Goal: Task Accomplishment & Management: Manage account settings

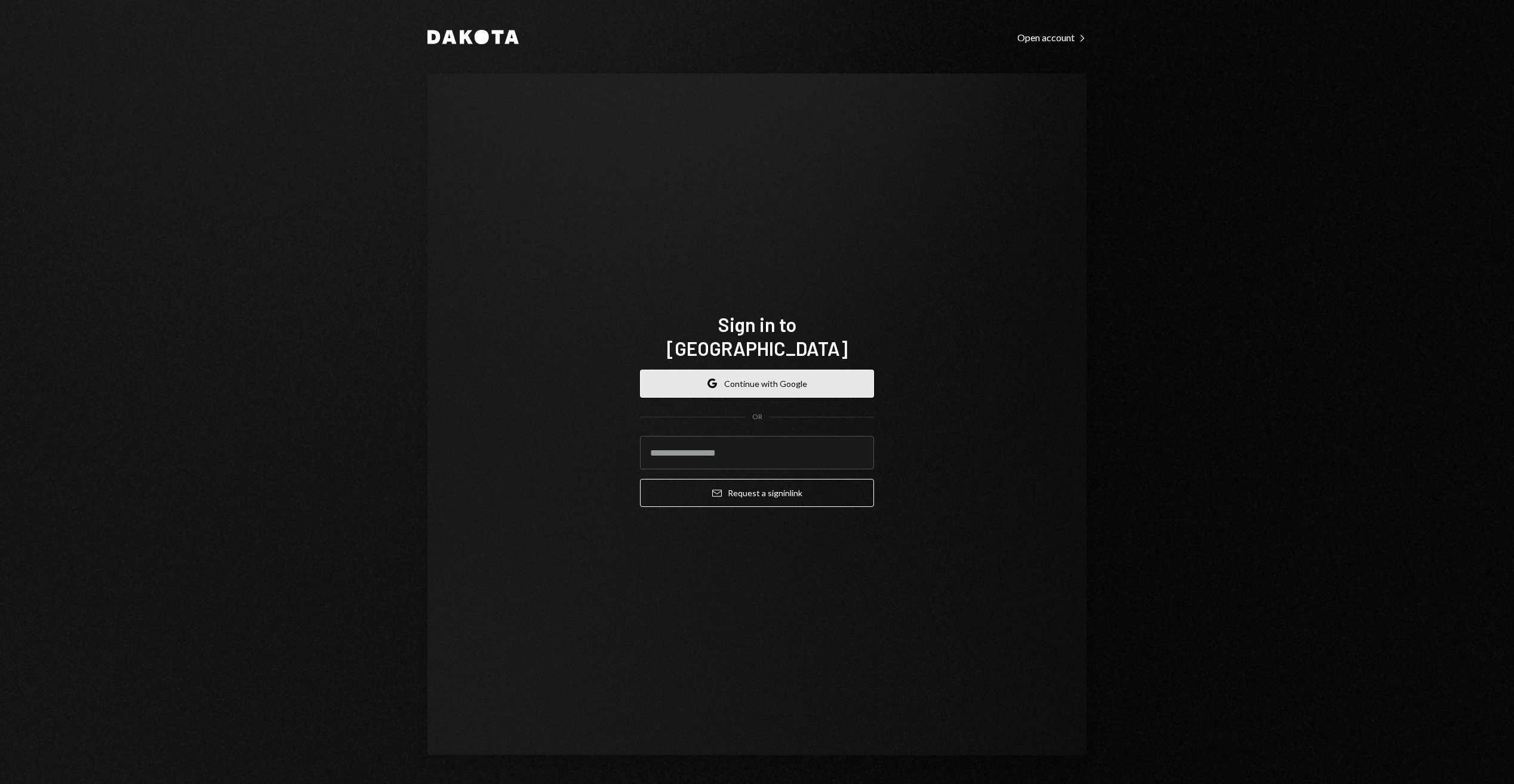
click at [781, 374] on button "Google Continue with Google" at bounding box center [757, 383] width 234 height 28
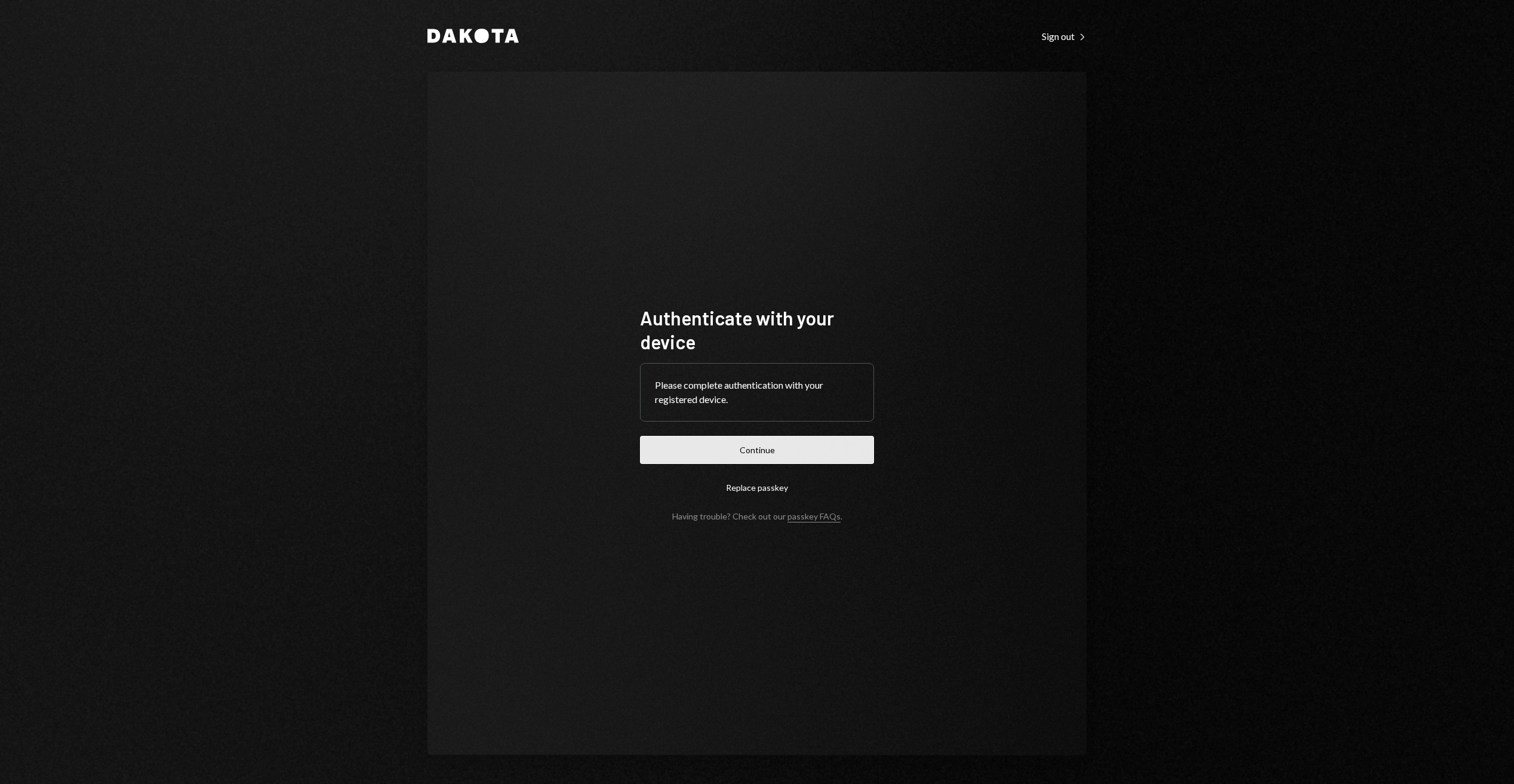
click at [751, 446] on button "Continue" at bounding box center [757, 450] width 234 height 28
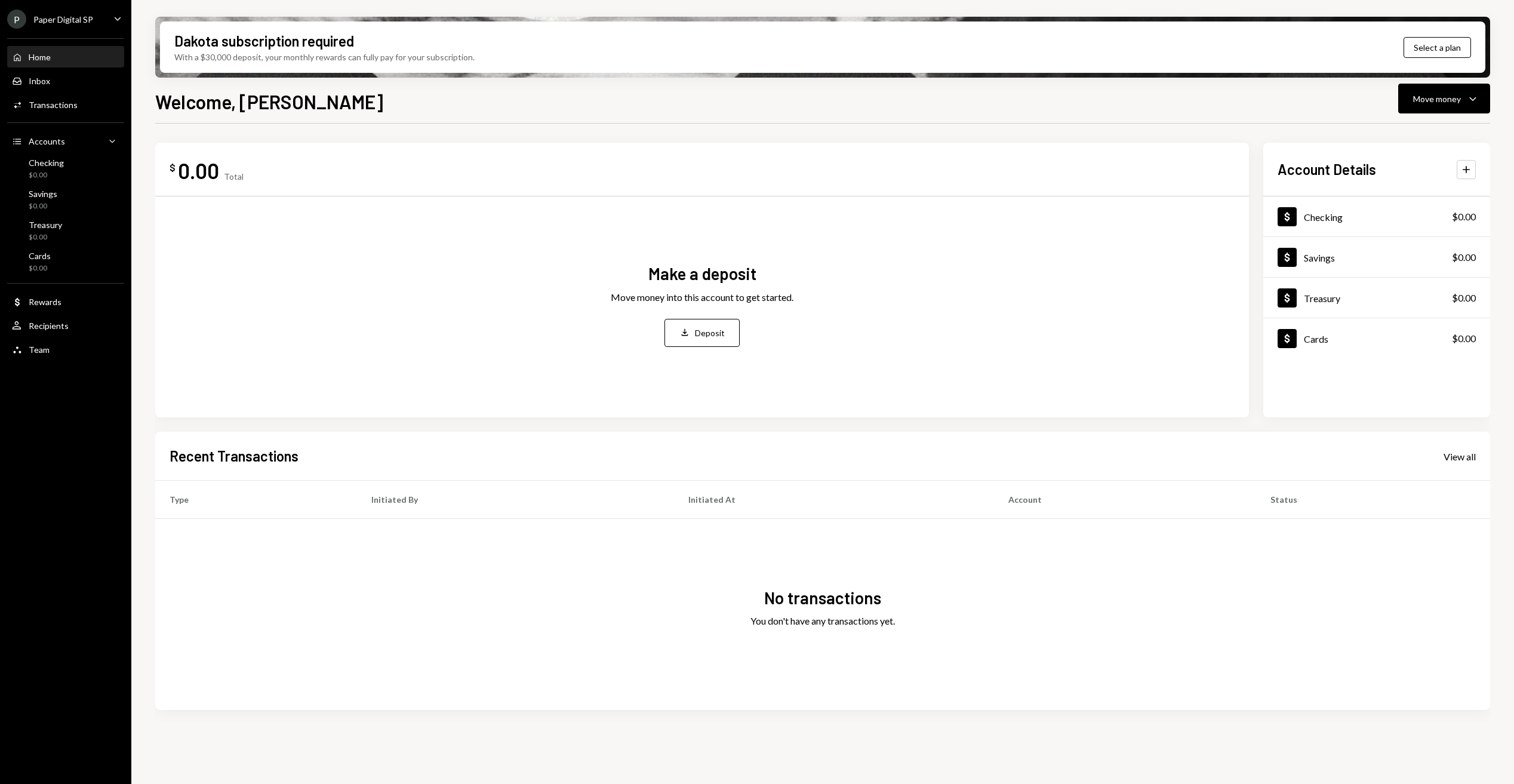
click at [109, 22] on div "P Paper Digital SP Caret Down" at bounding box center [65, 19] width 131 height 19
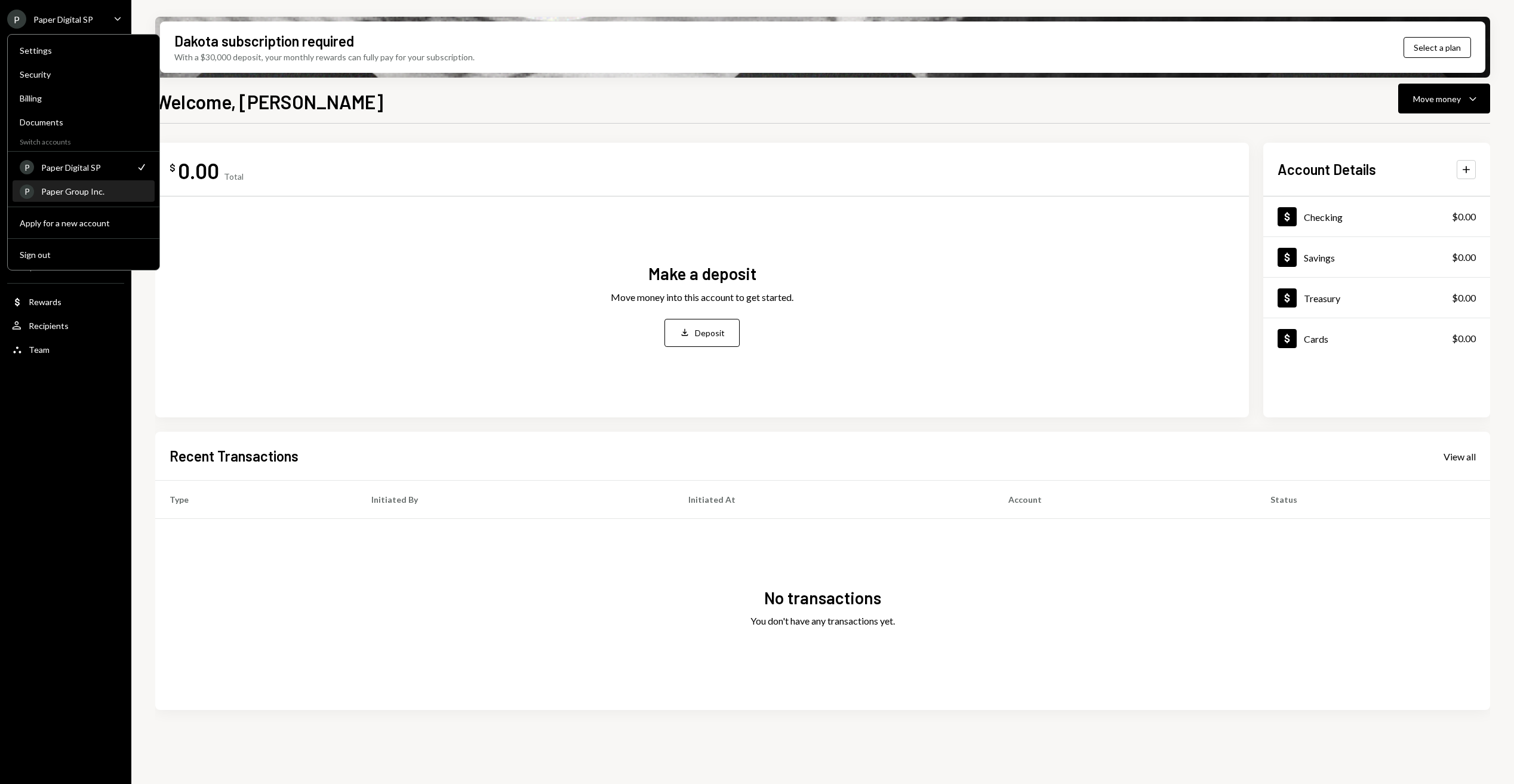
click at [111, 196] on div "Paper Group Inc." at bounding box center [94, 191] width 106 height 10
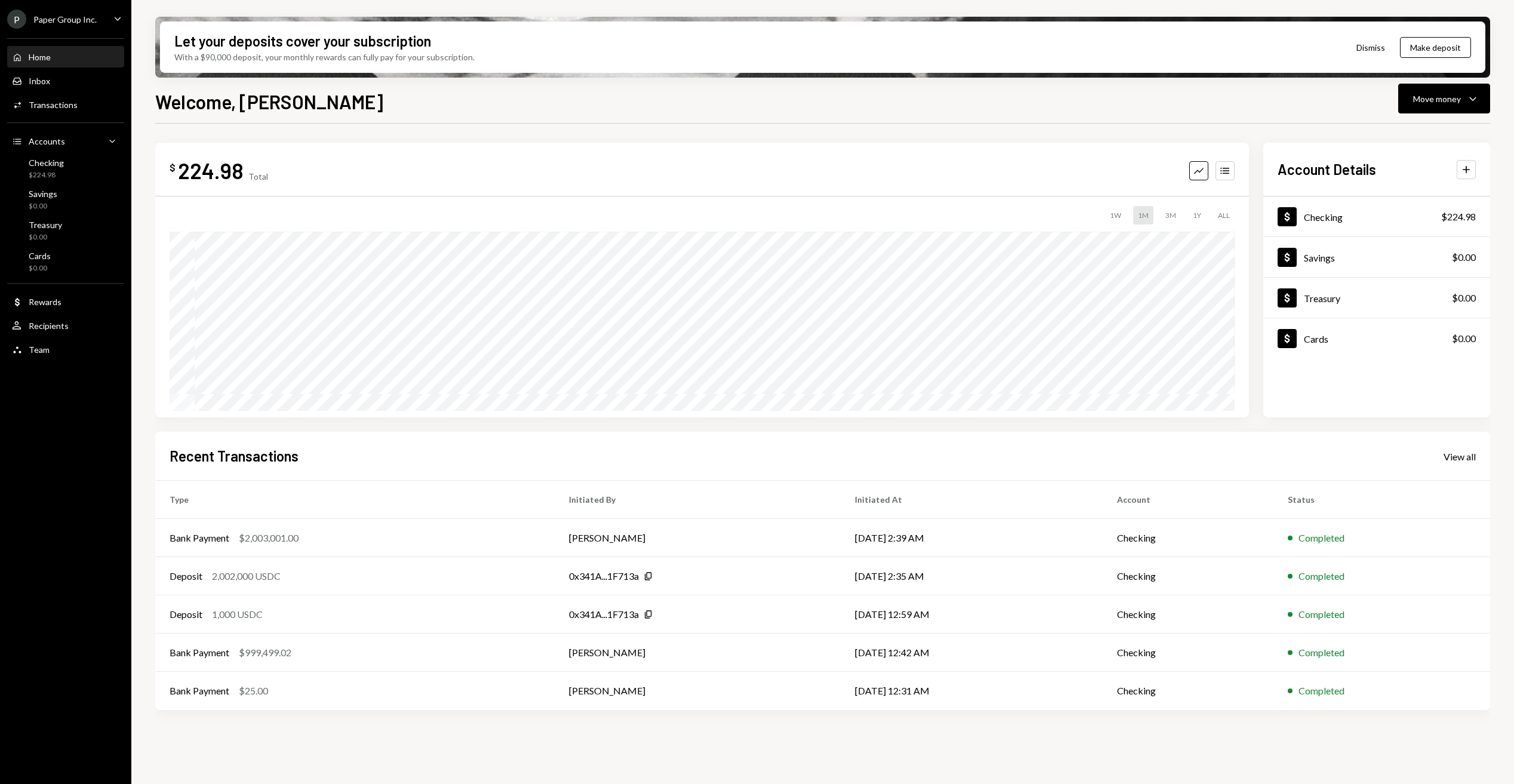
click at [121, 21] on icon "Caret Down" at bounding box center [117, 18] width 13 height 13
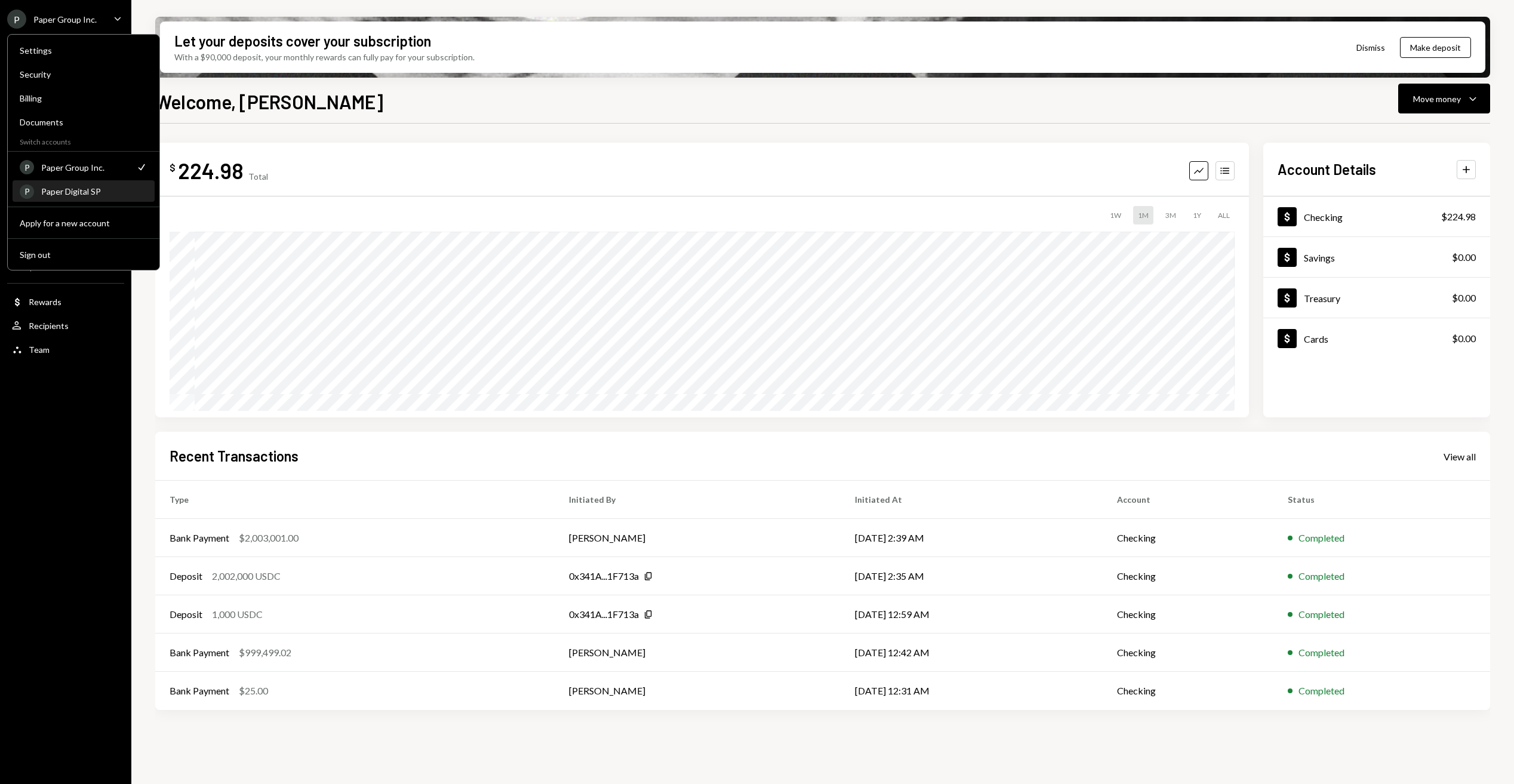
click at [86, 193] on div "Paper Digital SP" at bounding box center [94, 191] width 106 height 10
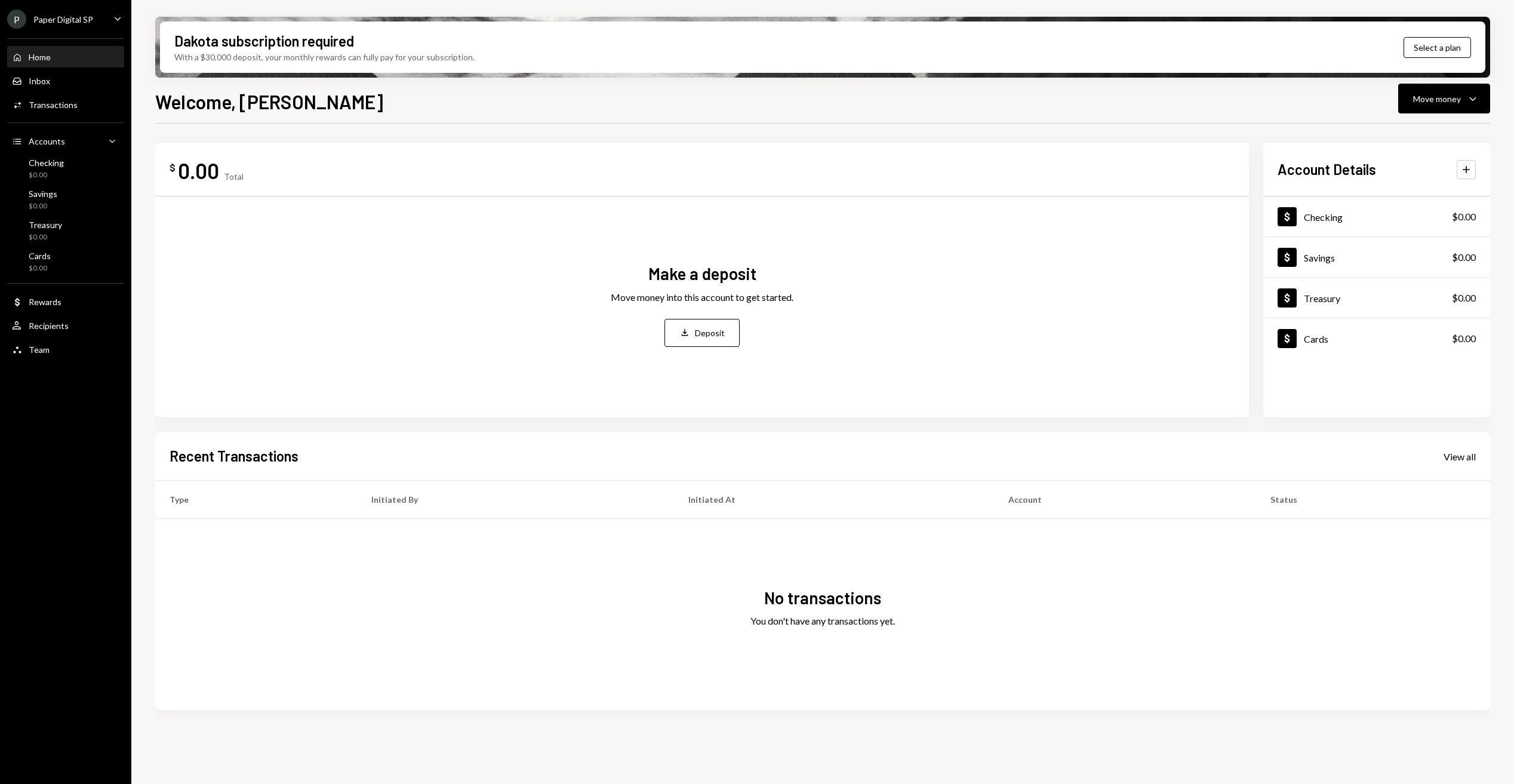
click at [107, 17] on div "P Paper Digital SP Caret Down" at bounding box center [65, 19] width 131 height 19
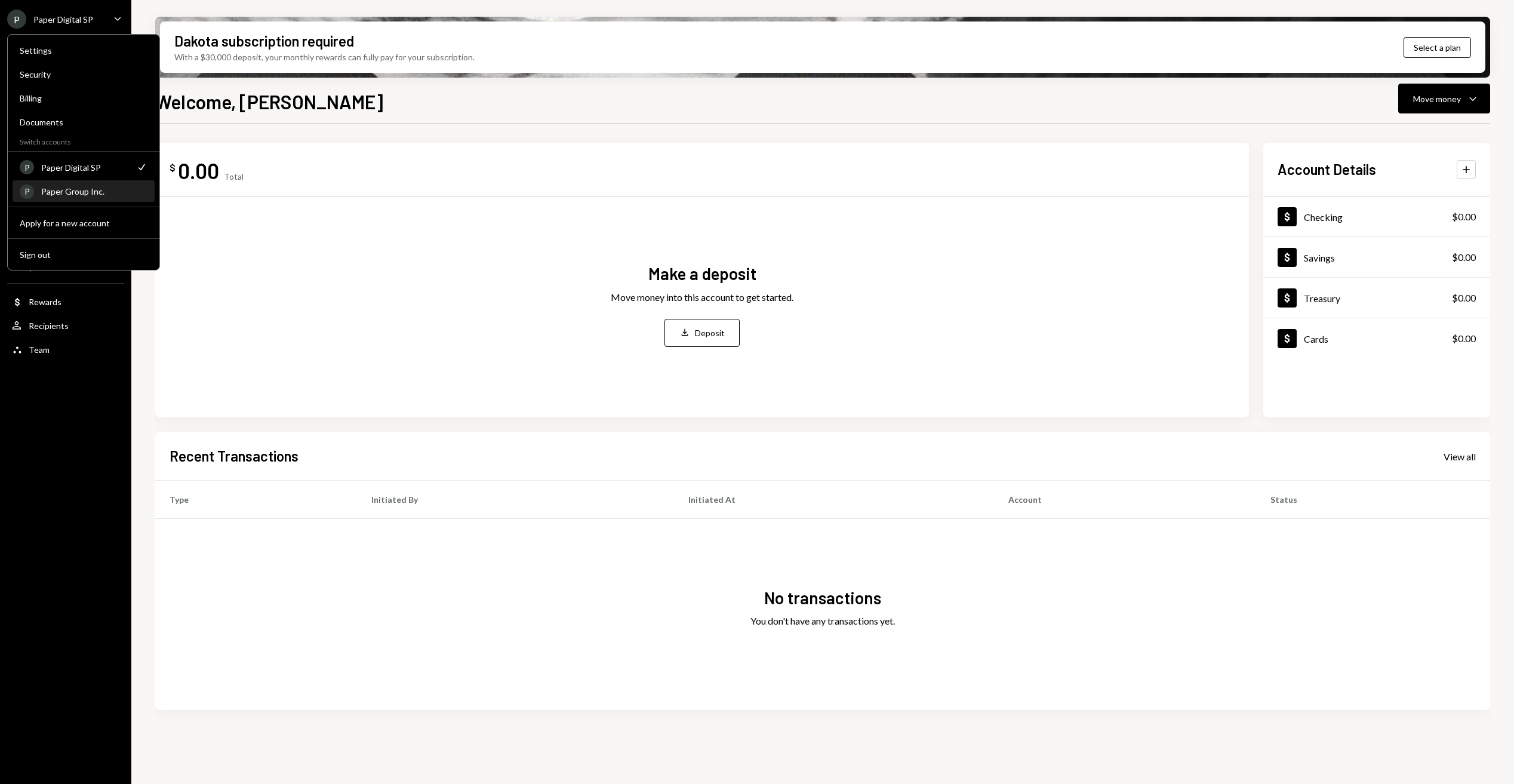
click at [78, 201] on div "P Paper Group Inc." at bounding box center [84, 192] width 128 height 21
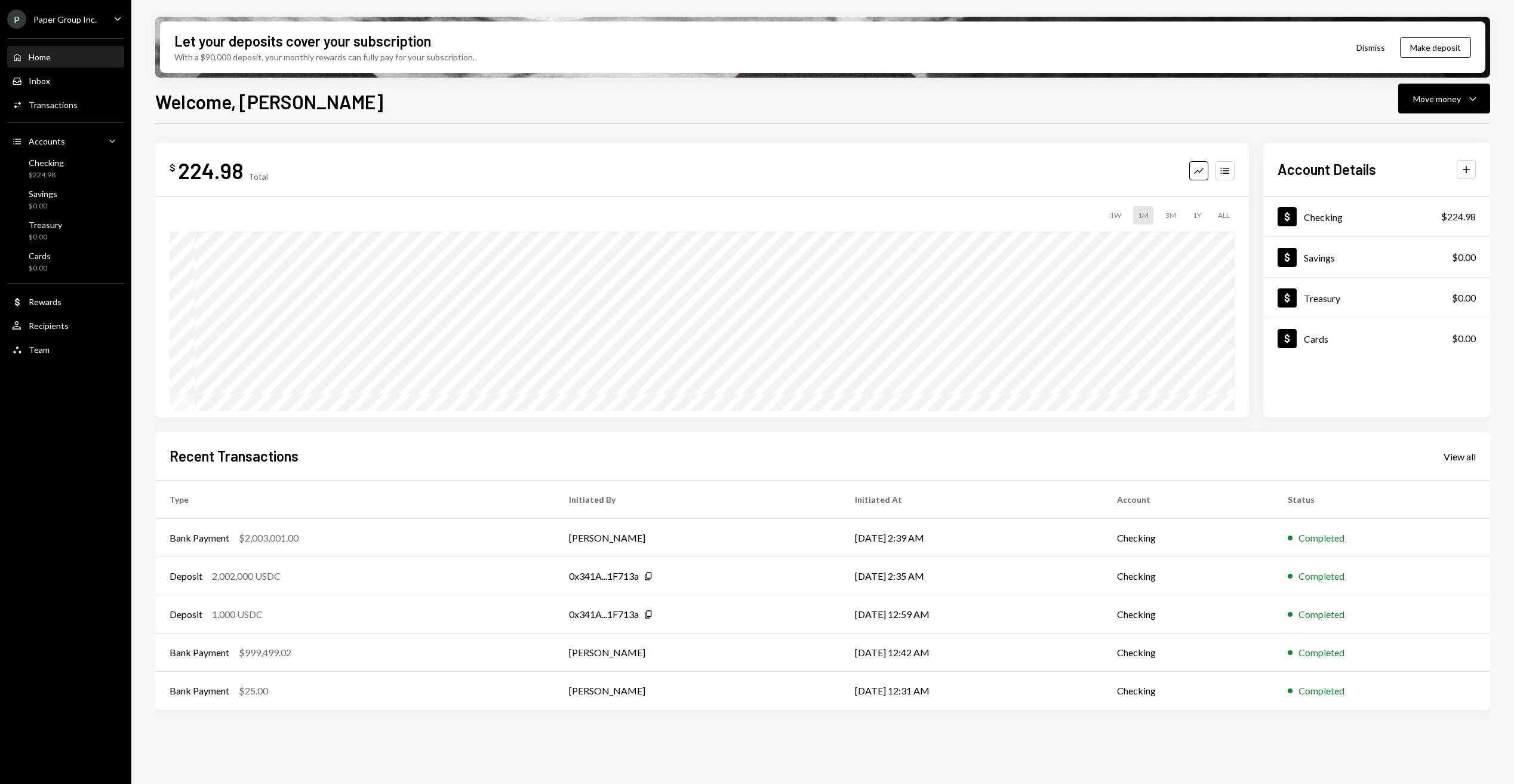
click at [1218, 219] on div "ALL" at bounding box center [1224, 215] width 22 height 18
click at [1455, 462] on div "View all" at bounding box center [1459, 457] width 32 height 12
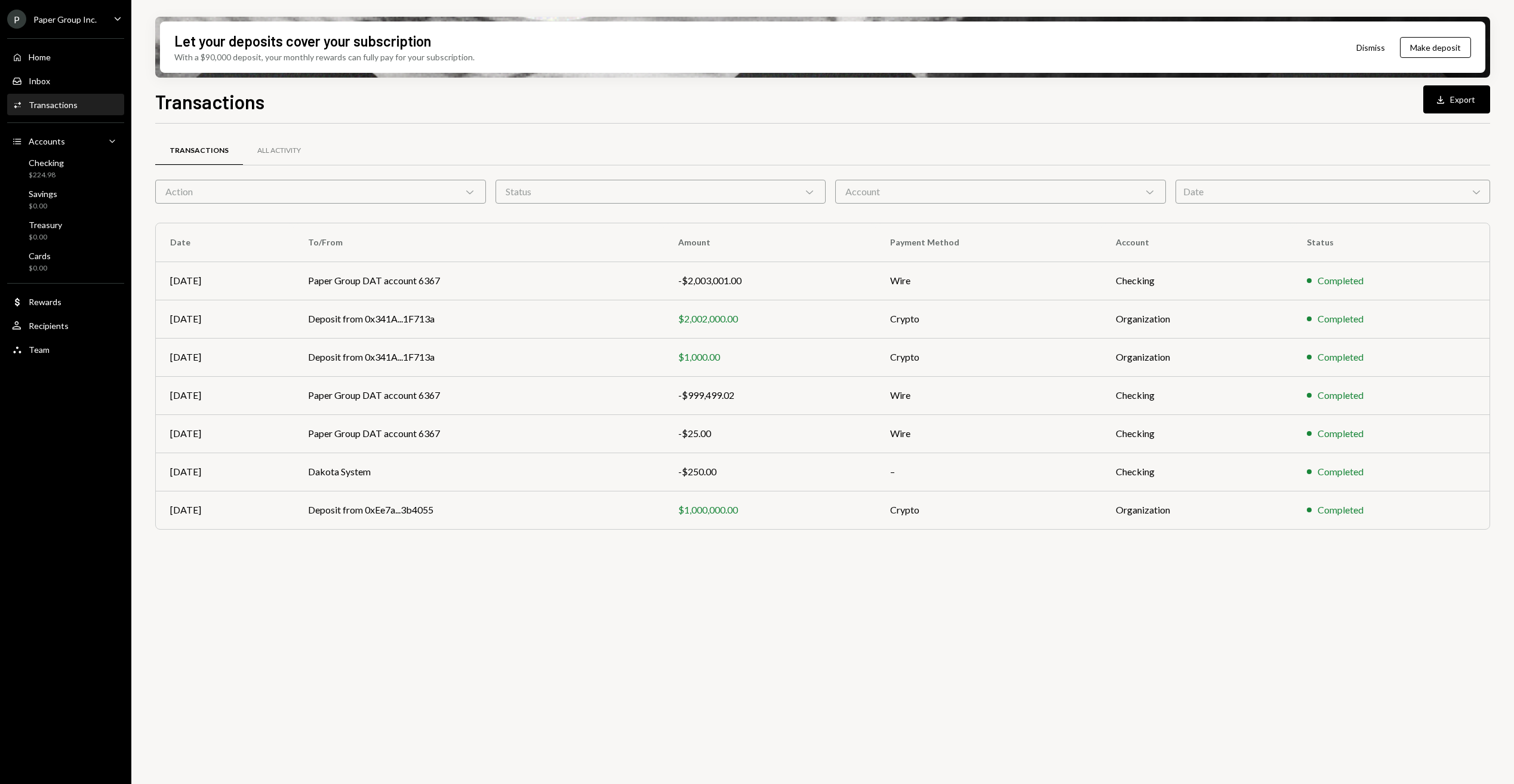
click at [120, 21] on icon "Caret Down" at bounding box center [117, 18] width 13 height 13
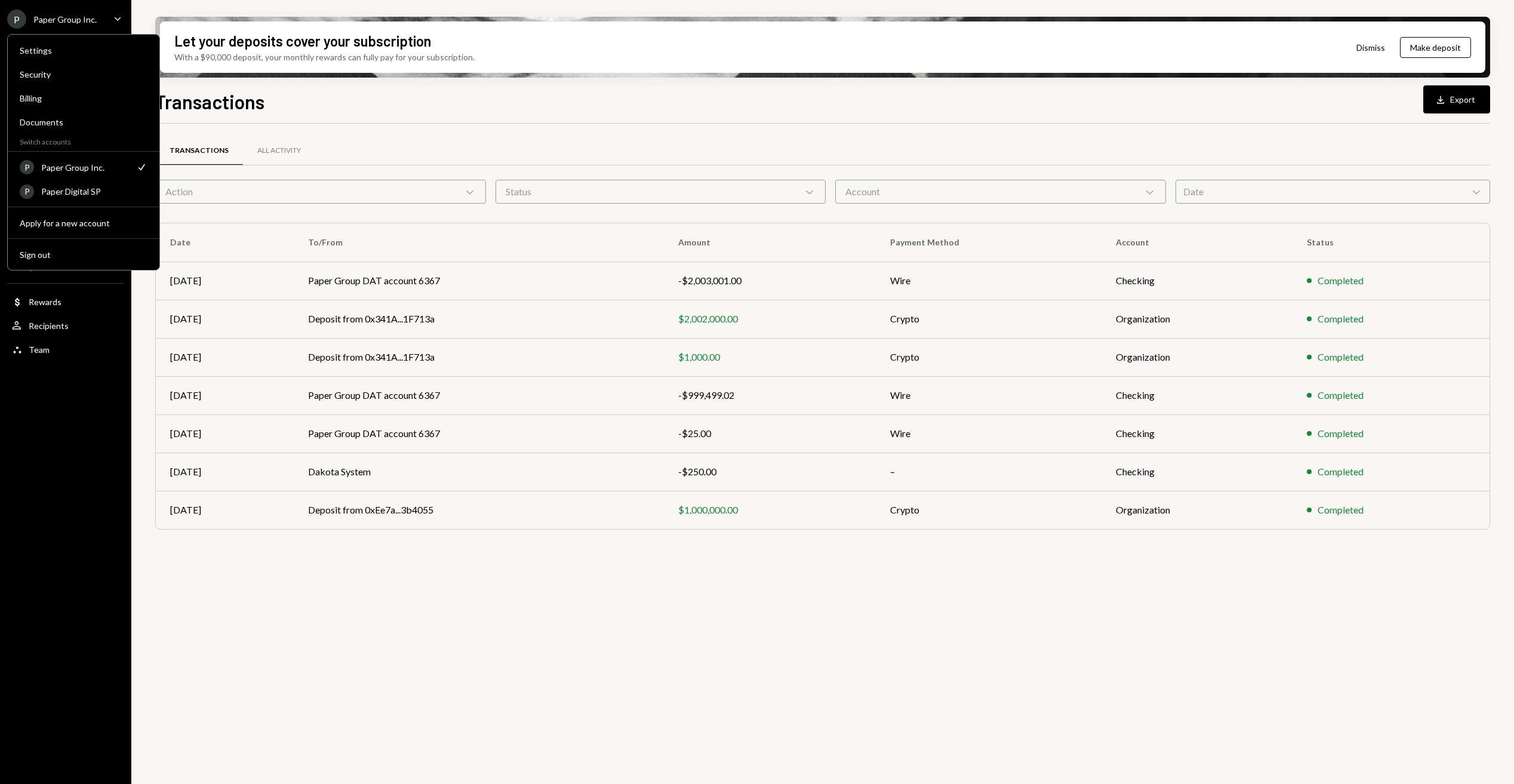
click at [143, 16] on div "Let your deposits cover your subscription With a $90,000 deposit, your monthly …" at bounding box center [822, 392] width 1382 height 784
